Goal: Task Accomplishment & Management: Manage account settings

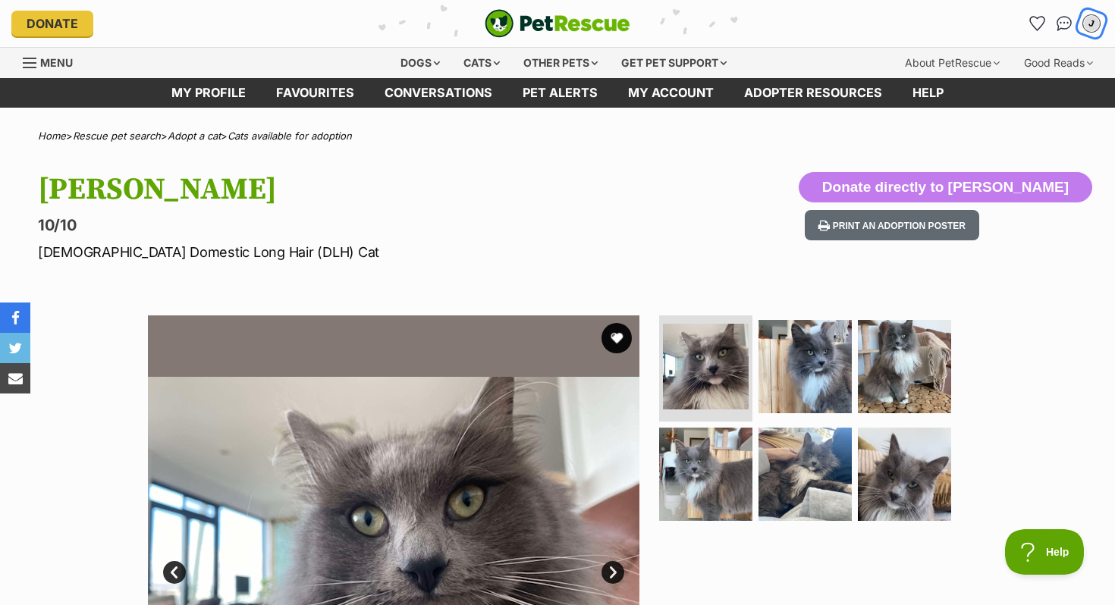
click at [1096, 20] on div "J" at bounding box center [1092, 24] width 20 height 20
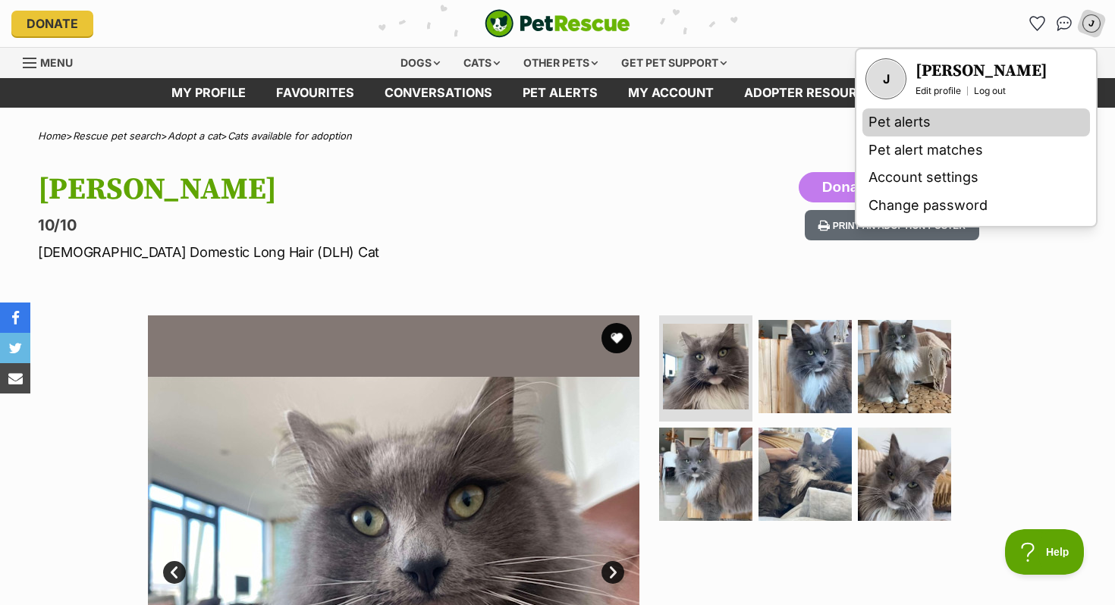
click at [975, 124] on link "Pet alerts" at bounding box center [976, 122] width 228 height 28
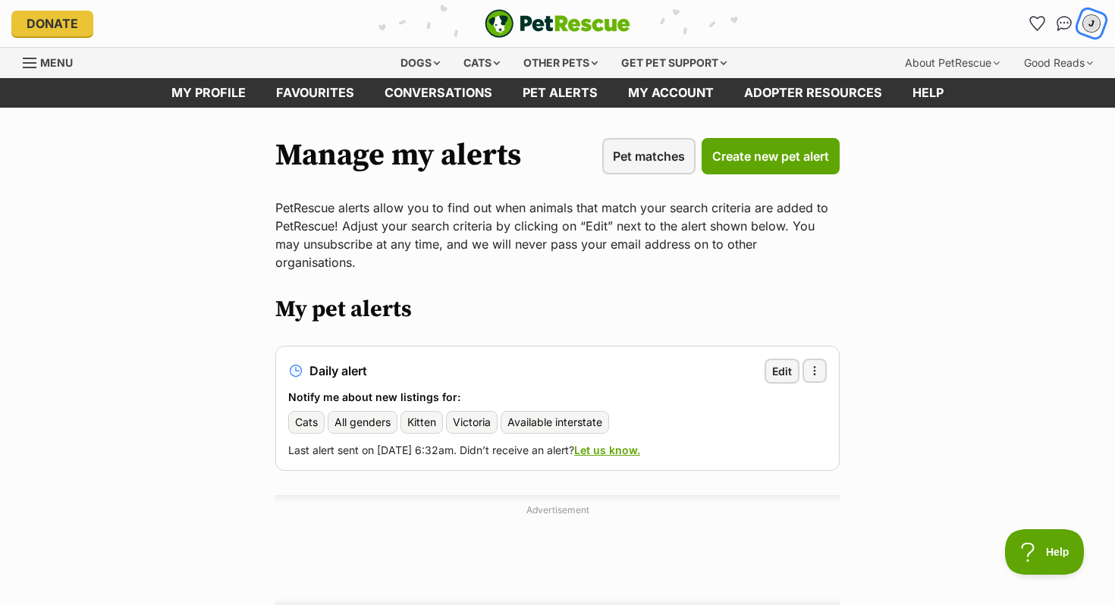
click at [1084, 24] on div "J" at bounding box center [1092, 24] width 20 height 20
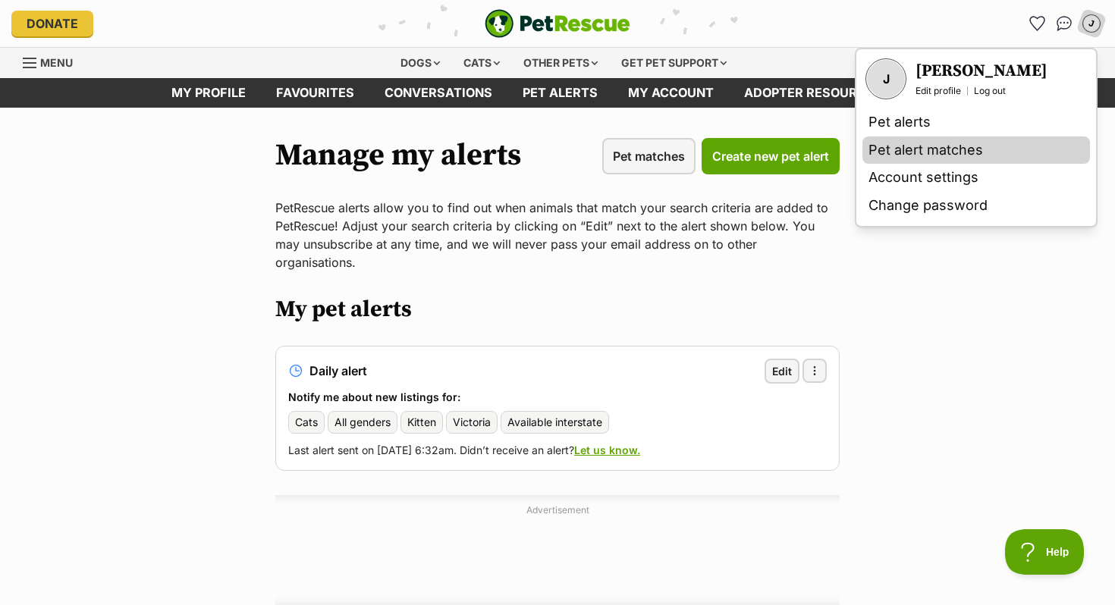
click at [957, 150] on link "Pet alert matches" at bounding box center [976, 151] width 228 height 28
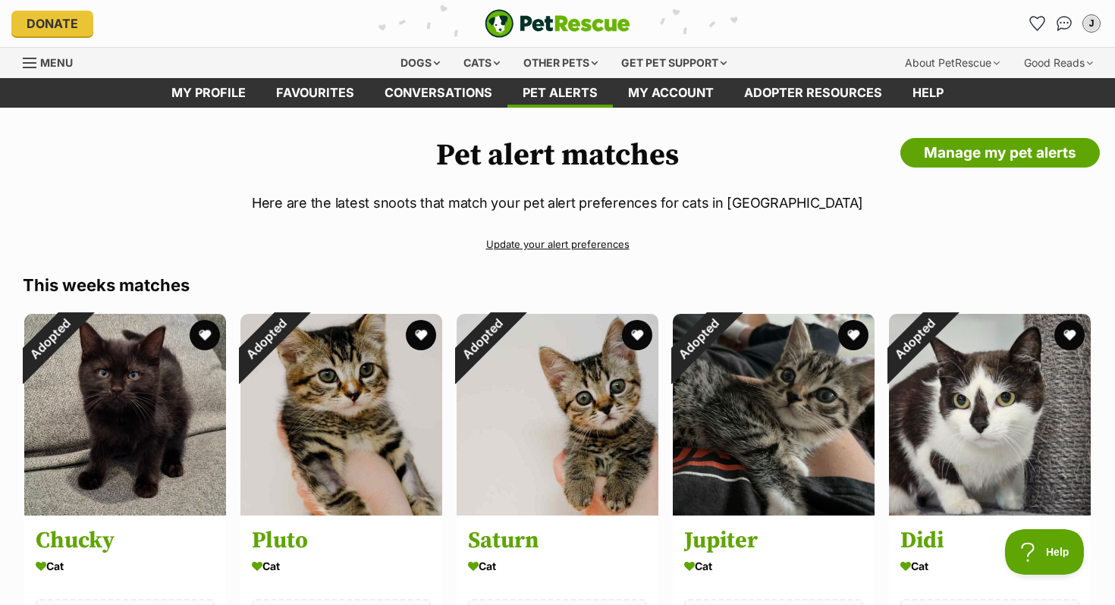
click at [41, 63] on span "Menu" at bounding box center [56, 62] width 33 height 13
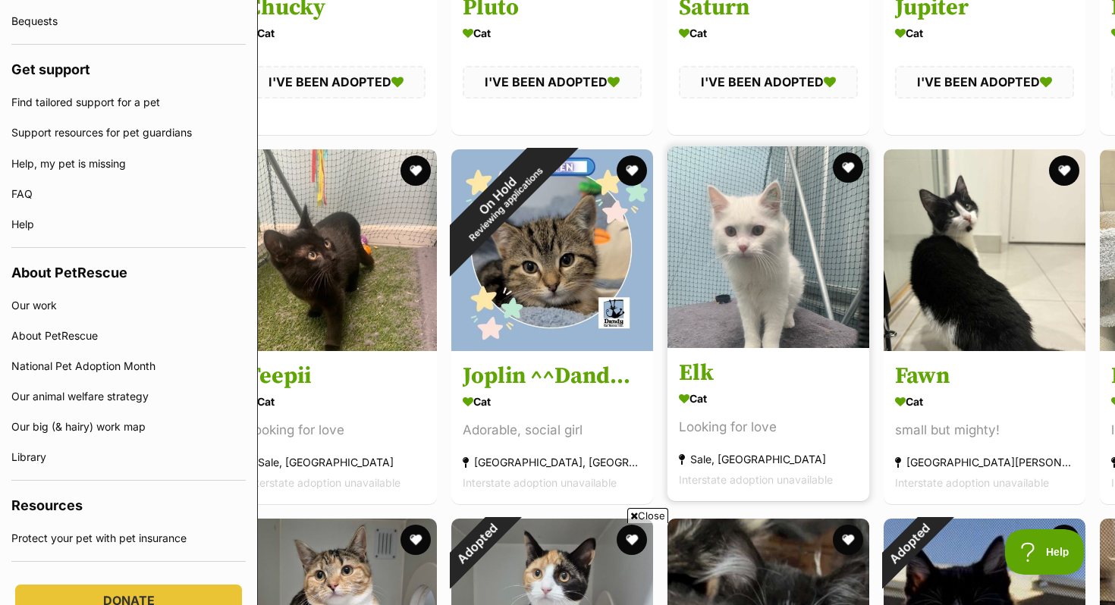
scroll to position [536, 47]
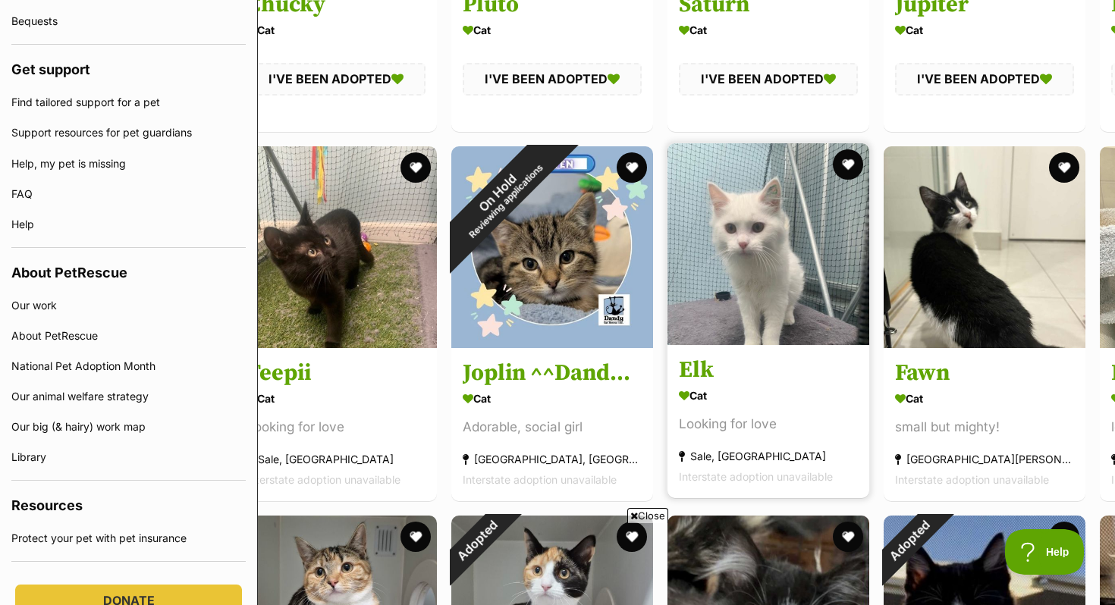
click at [814, 306] on img at bounding box center [768, 244] width 202 height 202
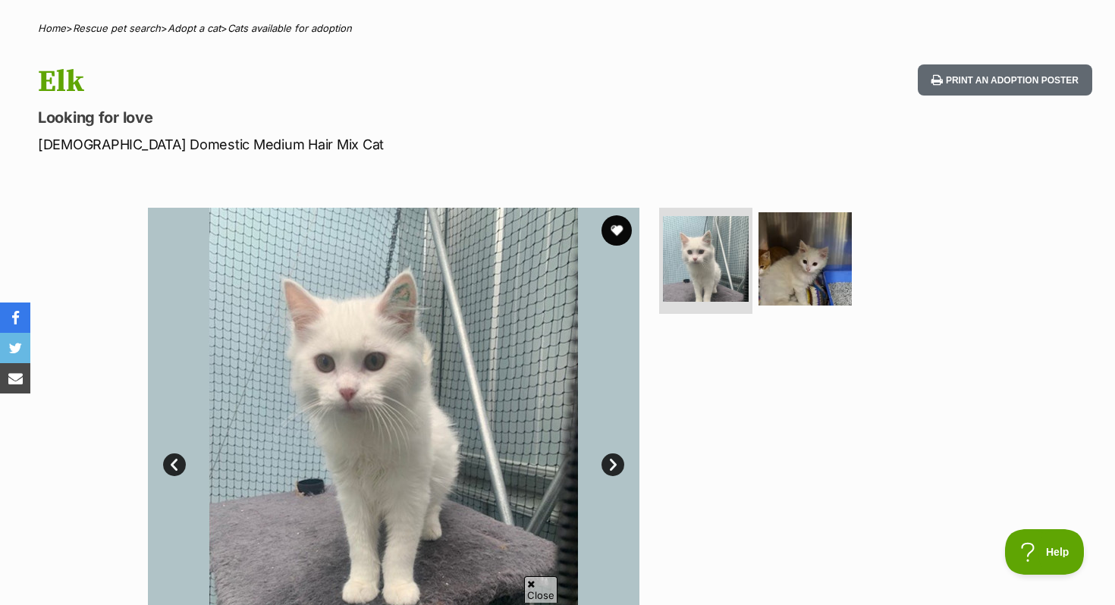
scroll to position [133, 0]
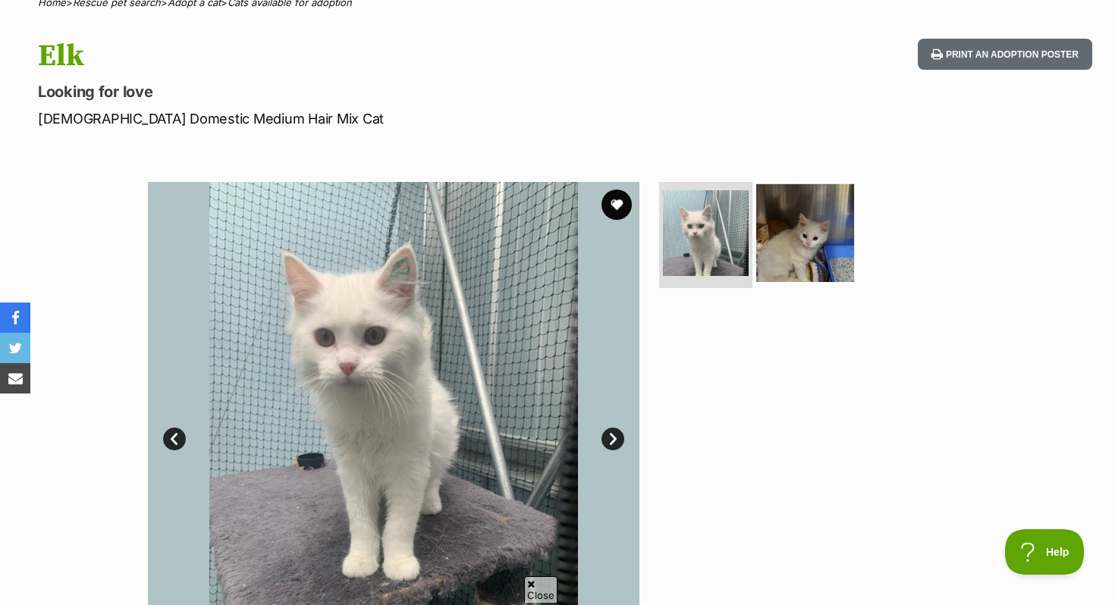
click at [793, 246] on img at bounding box center [805, 233] width 98 height 98
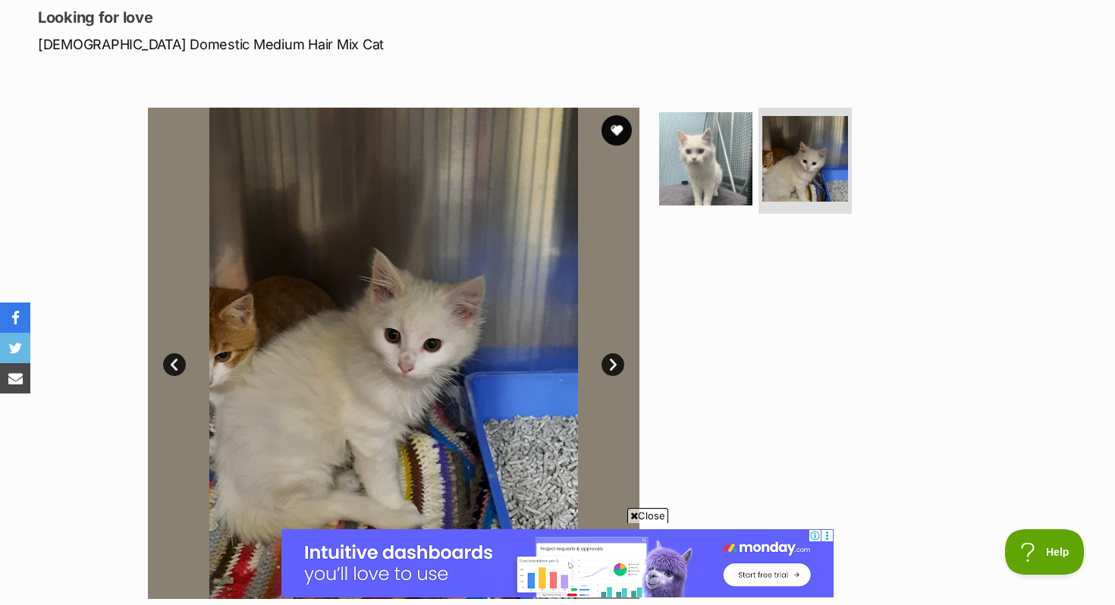
scroll to position [208, 0]
click at [685, 191] on img at bounding box center [706, 159] width 98 height 98
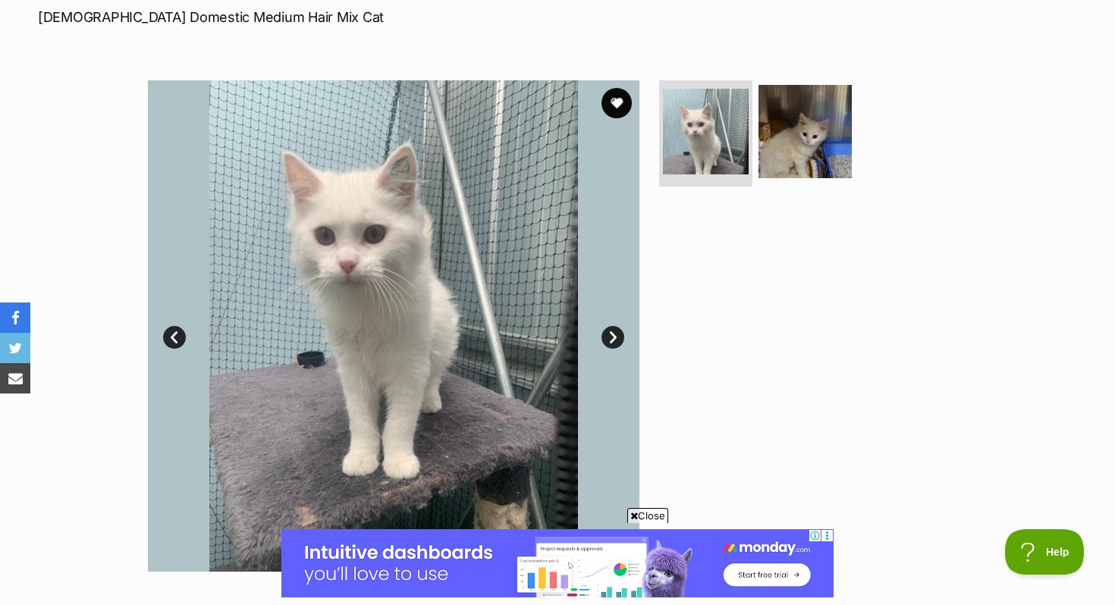
scroll to position [242, 0]
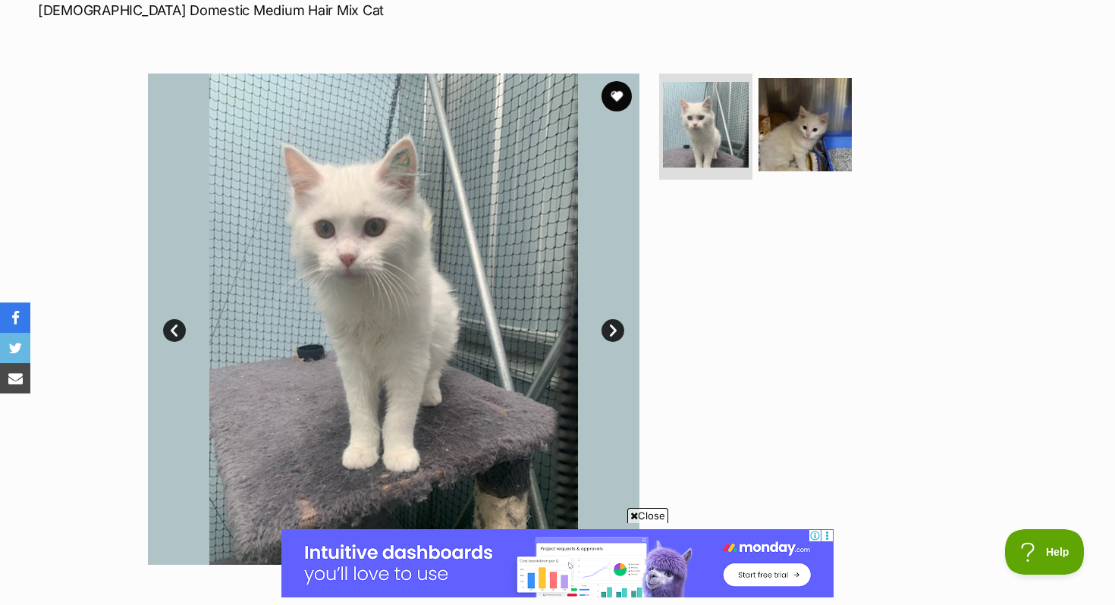
click at [630, 312] on img at bounding box center [393, 319] width 491 height 491
click at [623, 330] on link "Next" at bounding box center [612, 330] width 23 height 23
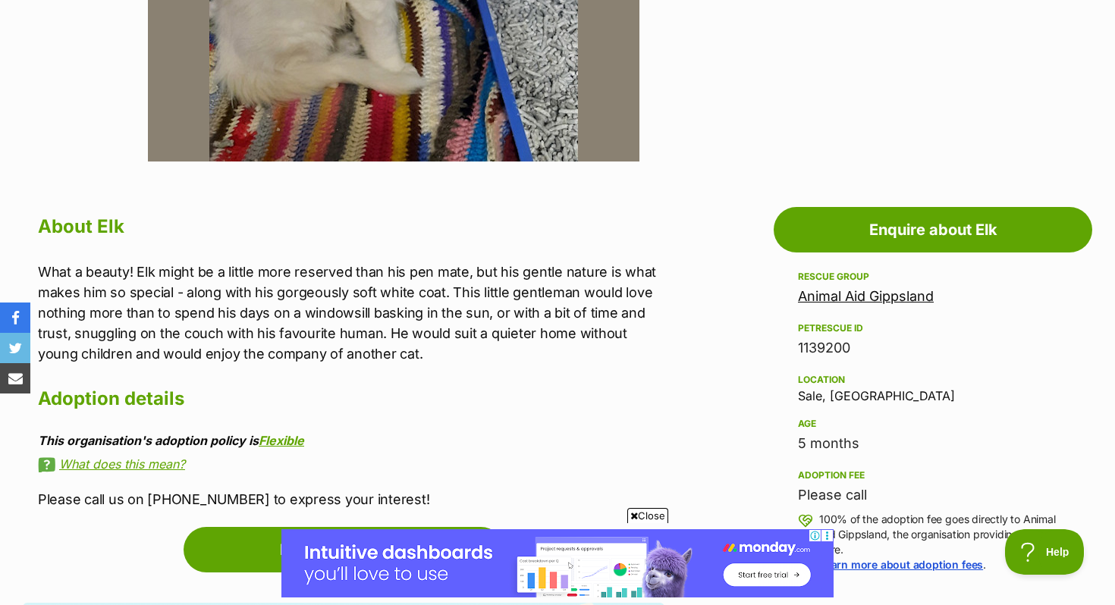
scroll to position [527, 0]
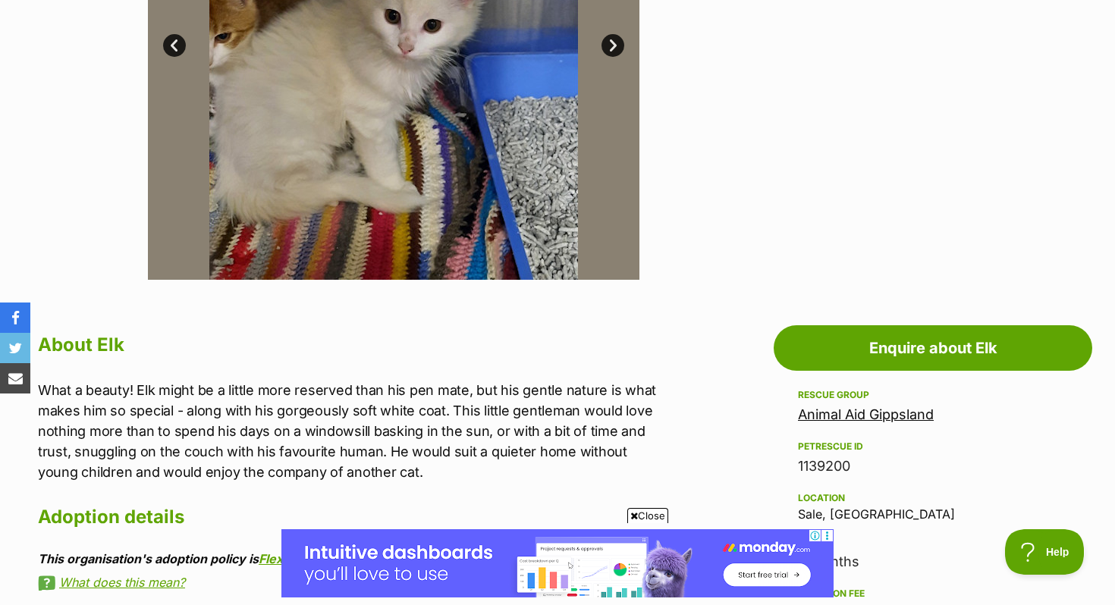
click at [859, 413] on link "Animal Aid Gippsland" at bounding box center [866, 415] width 136 height 16
